Goal: Task Accomplishment & Management: Use online tool/utility

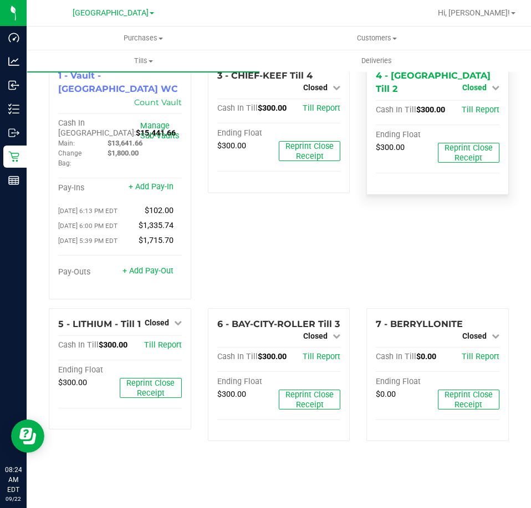
click at [472, 88] on span "Closed" at bounding box center [474, 87] width 24 height 9
click at [481, 106] on link "Open Till" at bounding box center [473, 110] width 29 height 9
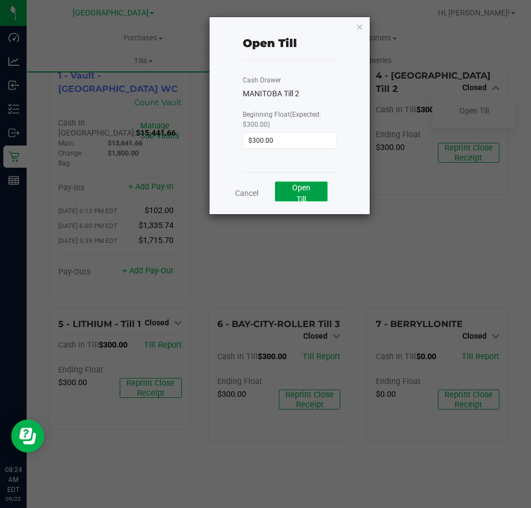
click at [284, 193] on button "Open Till" at bounding box center [301, 192] width 53 height 20
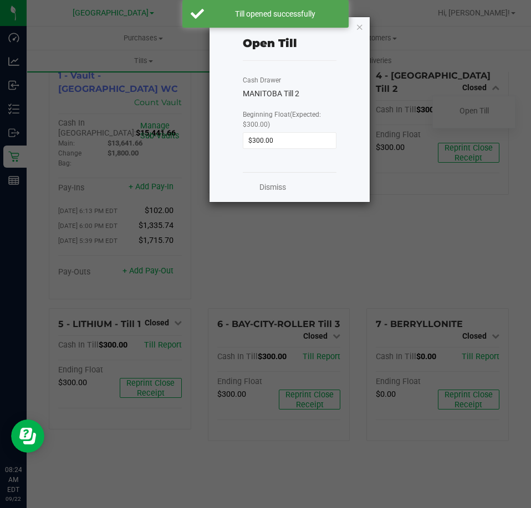
click at [269, 193] on div "Dismiss" at bounding box center [290, 187] width 94 height 30
click at [285, 189] on link "Dismiss" at bounding box center [272, 188] width 27 height 12
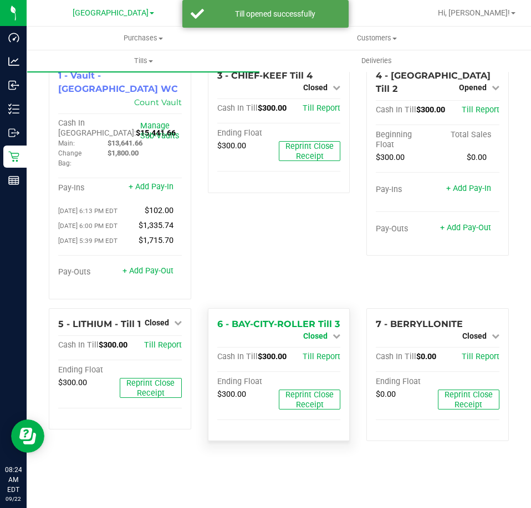
click at [321, 332] on span "Closed" at bounding box center [315, 336] width 24 height 9
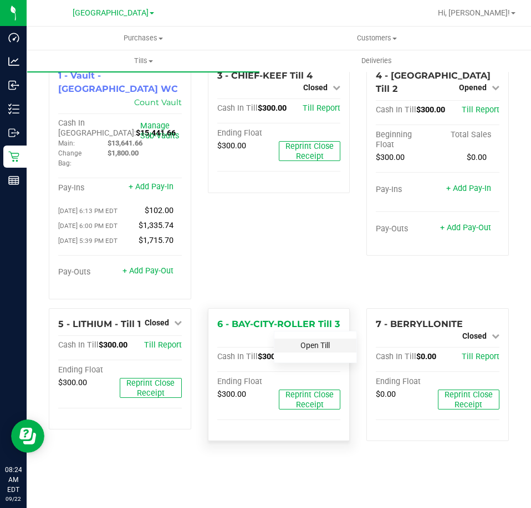
click at [323, 341] on link "Open Till" at bounding box center [314, 345] width 29 height 9
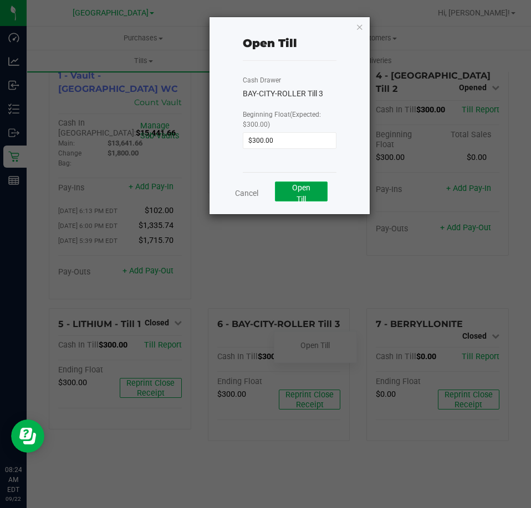
click at [299, 197] on span "Open Till" at bounding box center [301, 193] width 18 height 20
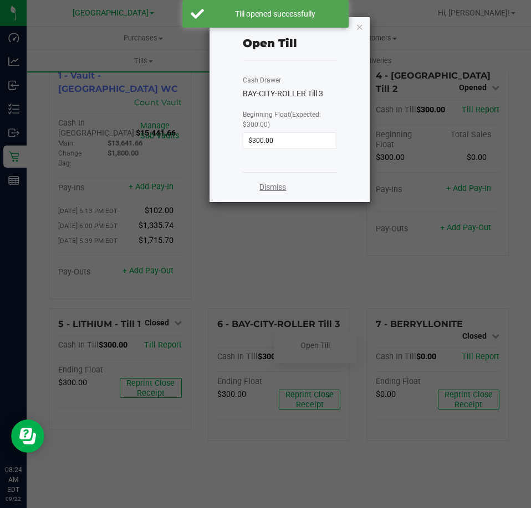
click at [271, 182] on link "Dismiss" at bounding box center [272, 188] width 27 height 12
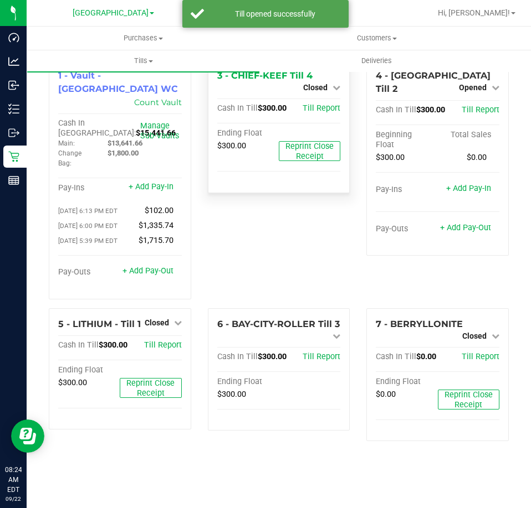
click at [317, 81] on div "Closed" at bounding box center [321, 87] width 37 height 13
click at [317, 85] on span "Closed" at bounding box center [315, 87] width 24 height 9
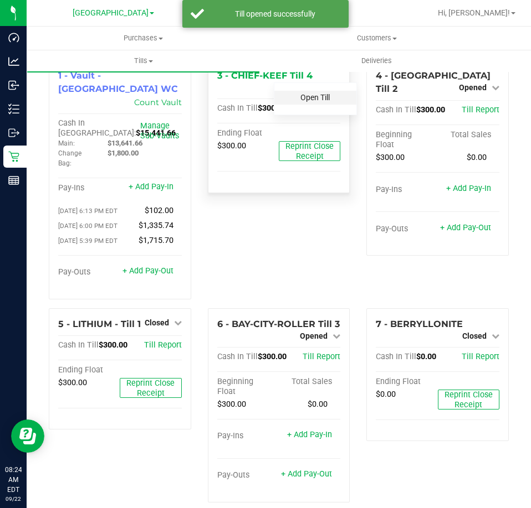
click at [316, 99] on link "Open Till" at bounding box center [314, 97] width 29 height 9
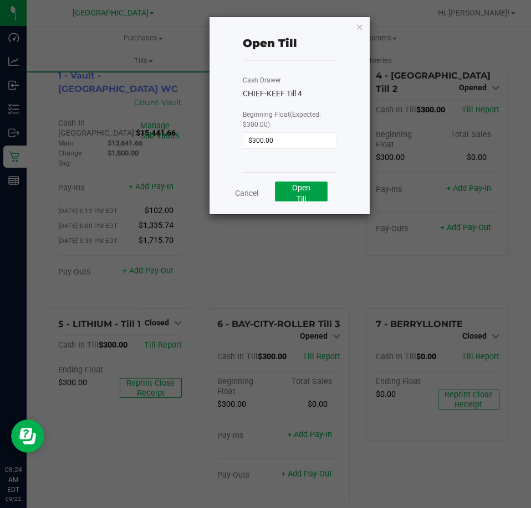
click at [301, 189] on span "Open Till" at bounding box center [301, 193] width 18 height 20
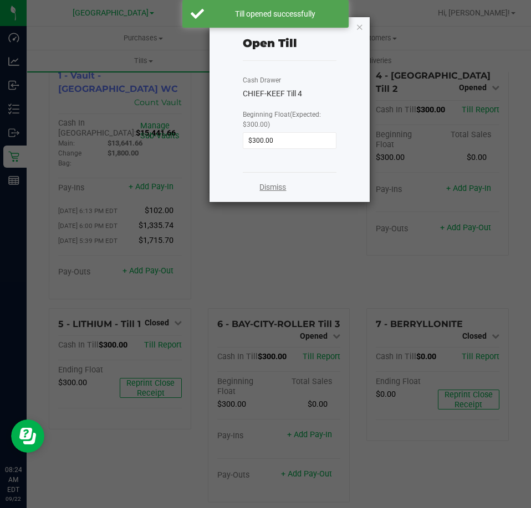
click at [275, 187] on link "Dismiss" at bounding box center [272, 188] width 27 height 12
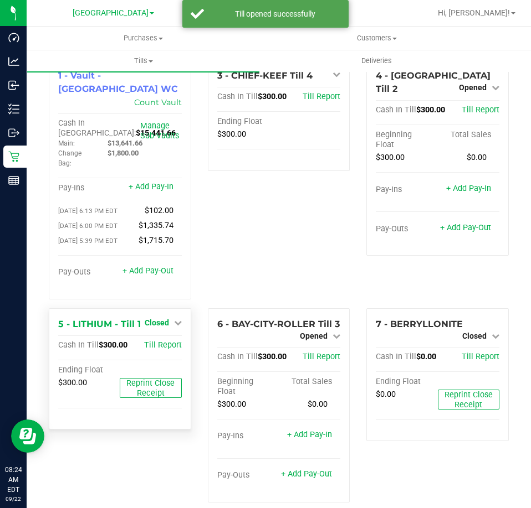
click at [163, 318] on span "Closed" at bounding box center [157, 322] width 24 height 9
click at [167, 331] on div "Open Till" at bounding box center [156, 347] width 83 height 33
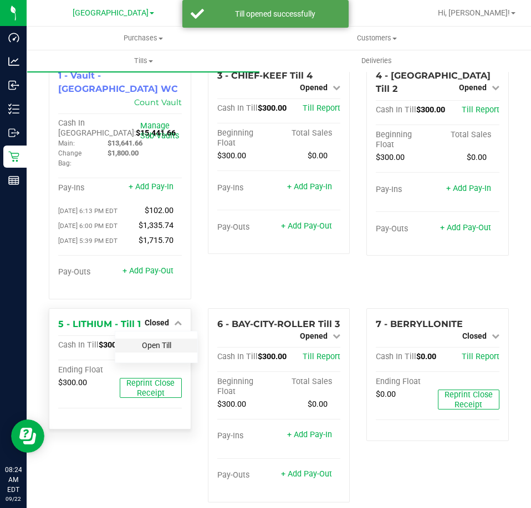
click at [167, 341] on link "Open Till" at bounding box center [156, 345] width 29 height 9
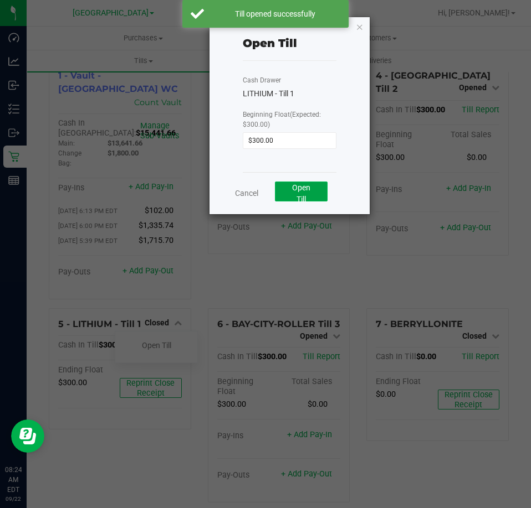
click at [298, 190] on span "Open Till" at bounding box center [301, 193] width 18 height 20
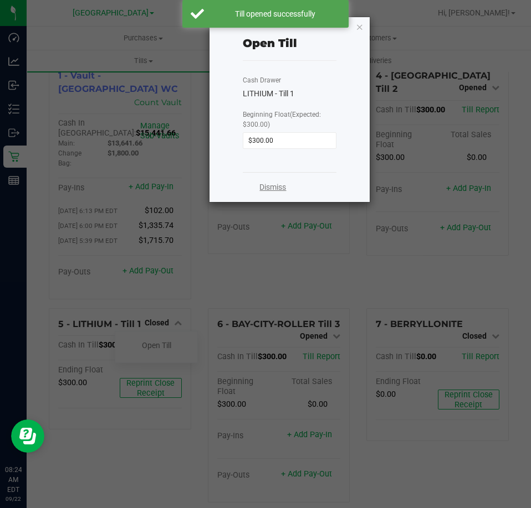
click at [276, 191] on link "Dismiss" at bounding box center [272, 188] width 27 height 12
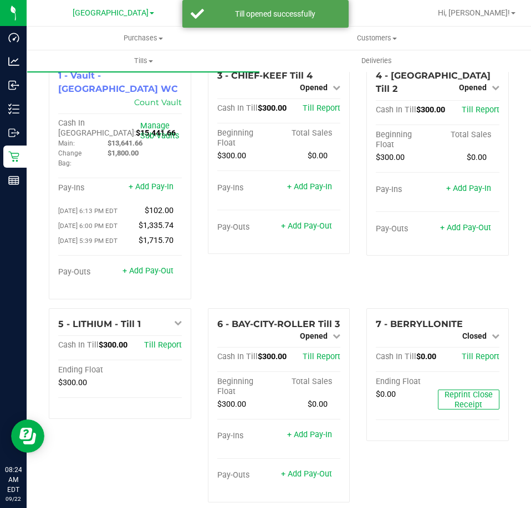
click at [296, 272] on div "3 - CHIEF-KEEF Till 4 Opened Close Till Cash In Till $300.00 Till Report Beginn…" at bounding box center [278, 184] width 159 height 249
